Goal: Navigation & Orientation: Understand site structure

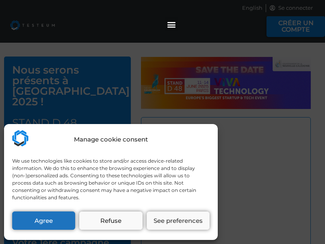
select select "US"
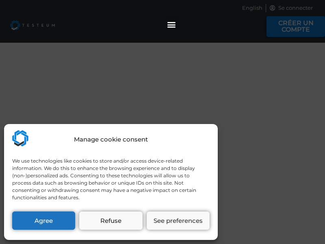
select select "US"
